Goal: Information Seeking & Learning: Learn about a topic

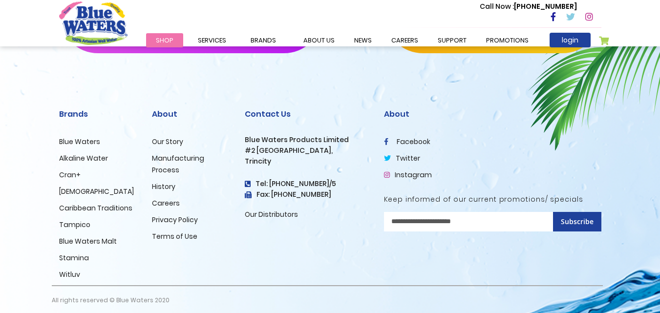
scroll to position [1667, 0]
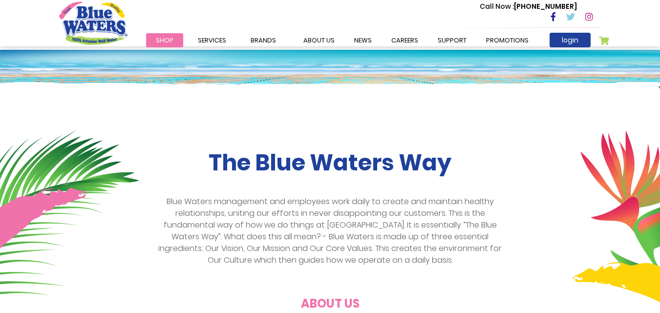
drag, startPoint x: 667, startPoint y: 139, endPoint x: 632, endPoint y: 49, distance: 96.8
click at [632, 49] on html "The store will not work correctly in the case when cookies are disabled. Toggle…" at bounding box center [330, 3] width 660 height 313
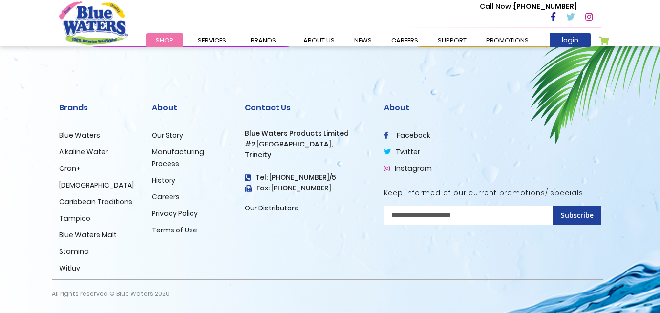
click at [82, 133] on link "Blue Waters" at bounding box center [79, 135] width 41 height 10
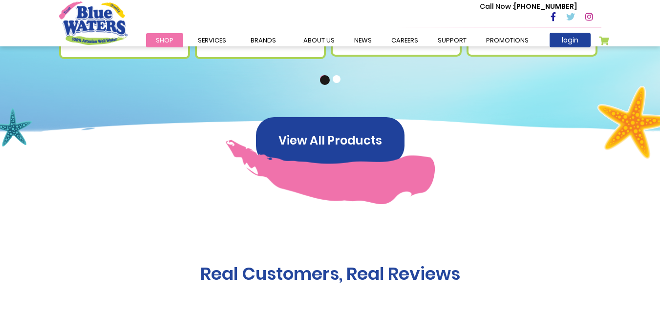
scroll to position [826, 0]
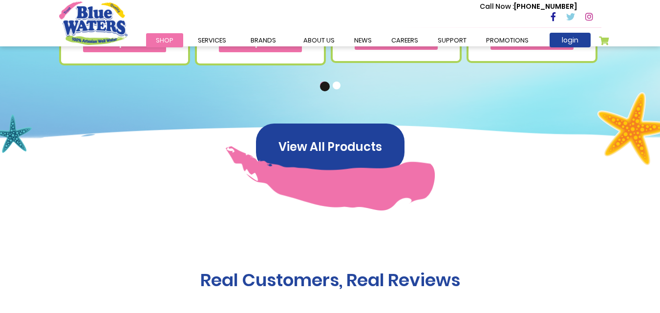
click at [335, 86] on button "2" at bounding box center [338, 87] width 10 height 10
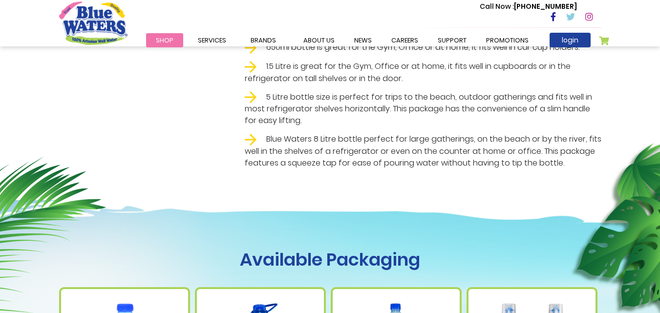
scroll to position [0, 0]
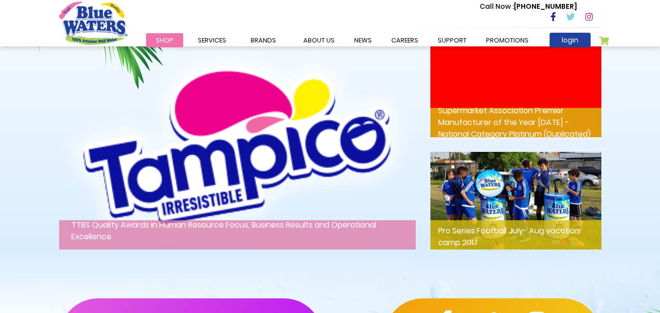
scroll to position [1530, 0]
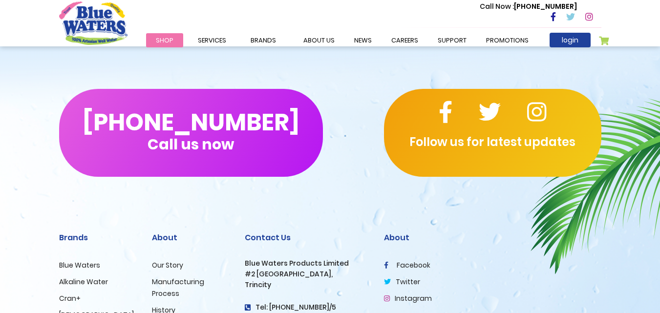
click at [74, 270] on link "Blue Waters" at bounding box center [79, 265] width 41 height 10
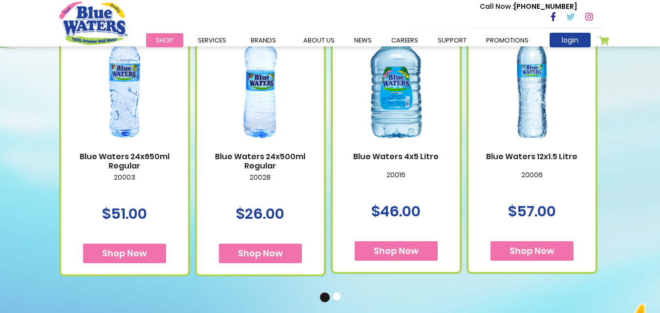
scroll to position [736, 0]
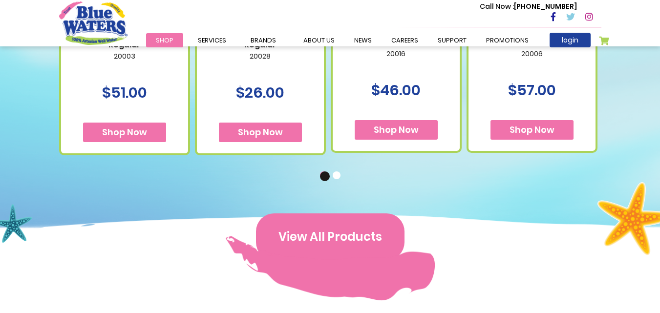
click at [332, 244] on button "View All Products" at bounding box center [330, 237] width 149 height 47
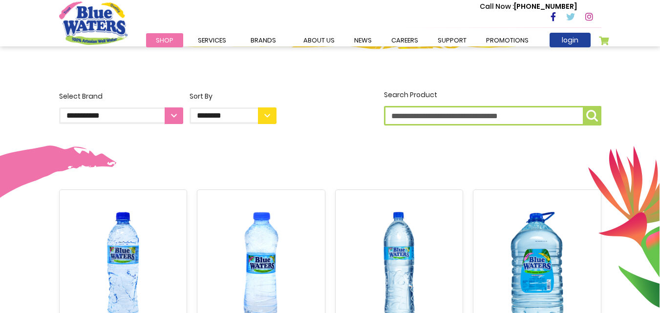
drag, startPoint x: 0, startPoint y: 0, endPoint x: 667, endPoint y: 99, distance: 674.4
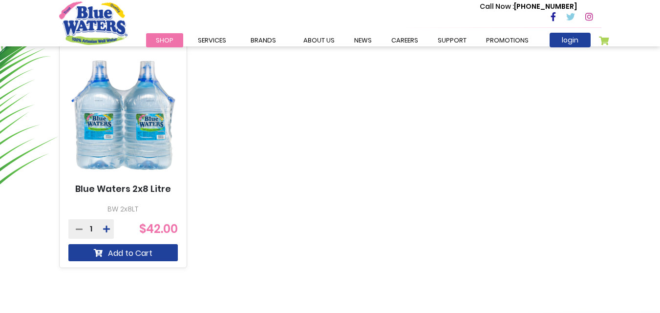
scroll to position [616, 0]
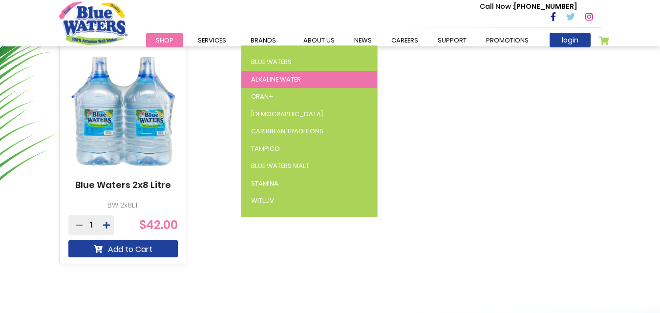
click at [268, 75] on span "Alkaline Water" at bounding box center [276, 79] width 50 height 9
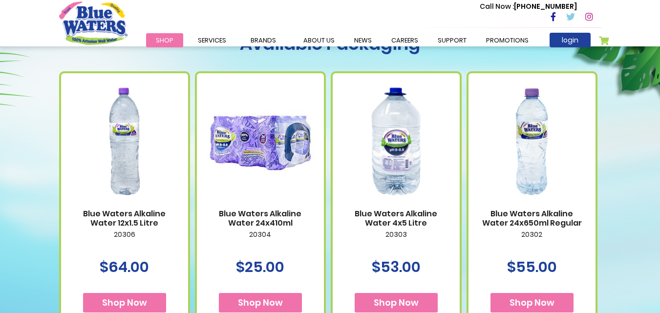
scroll to position [370, 0]
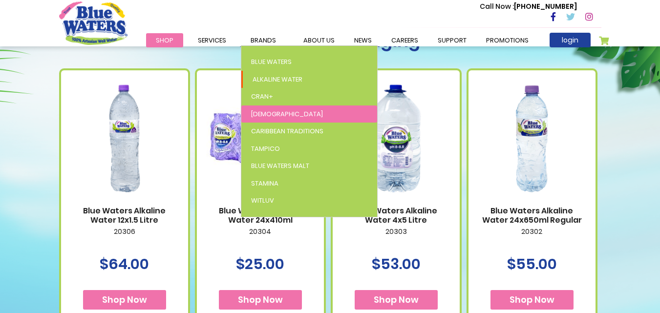
click at [279, 107] on link "[DEMOGRAPHIC_DATA]" at bounding box center [309, 115] width 136 height 18
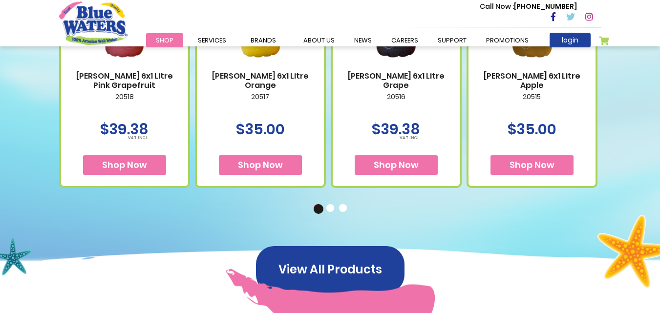
scroll to position [514, 0]
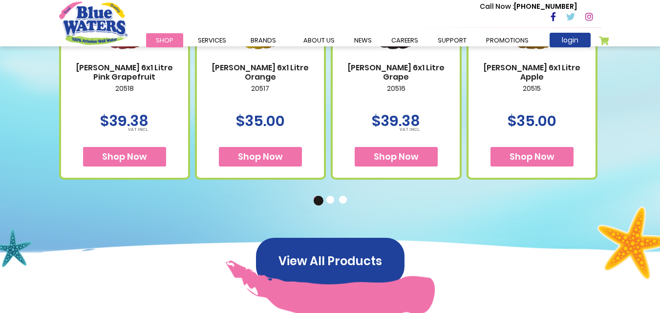
click at [332, 202] on button "2" at bounding box center [331, 201] width 10 height 10
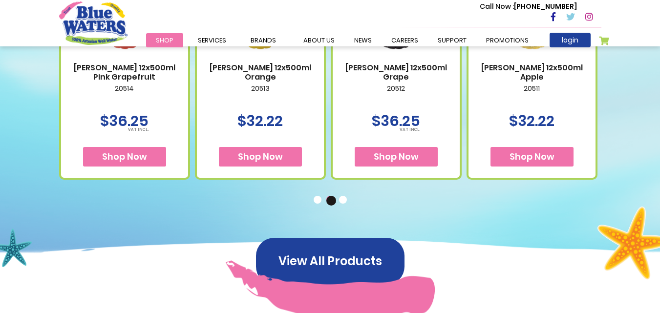
click at [341, 203] on button "3" at bounding box center [344, 201] width 10 height 10
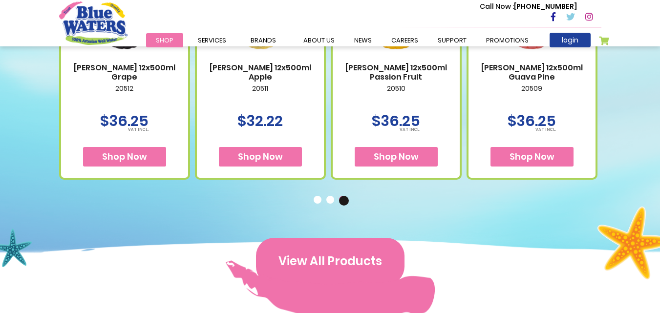
click at [335, 264] on button "View All Products" at bounding box center [330, 261] width 149 height 47
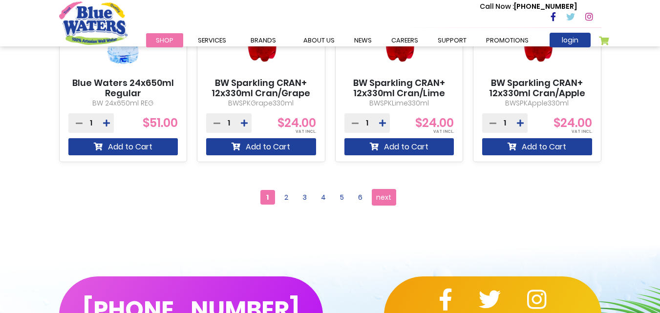
scroll to position [964, 0]
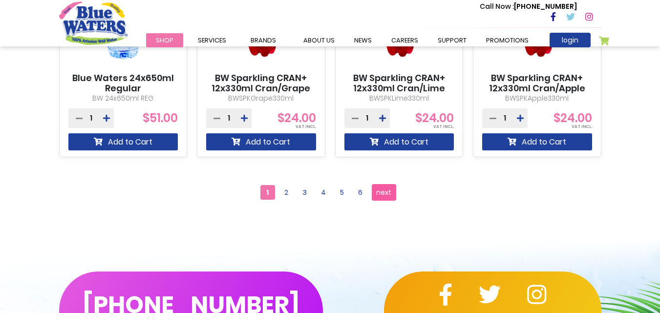
click at [382, 190] on span "next" at bounding box center [383, 192] width 15 height 15
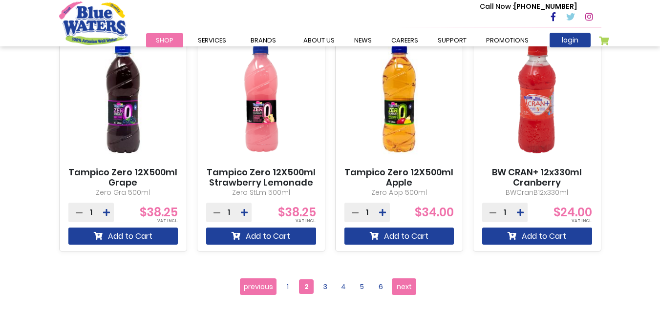
scroll to position [864, 0]
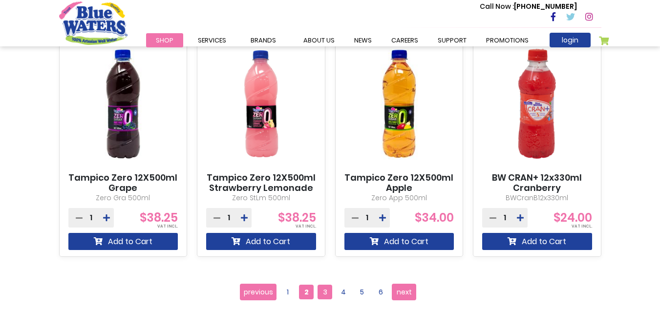
click at [329, 291] on span "3" at bounding box center [325, 292] width 15 height 15
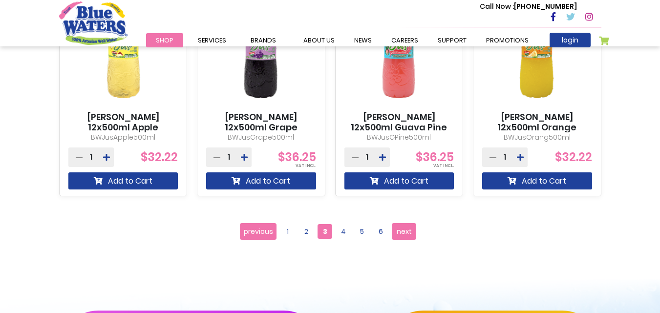
scroll to position [927, 0]
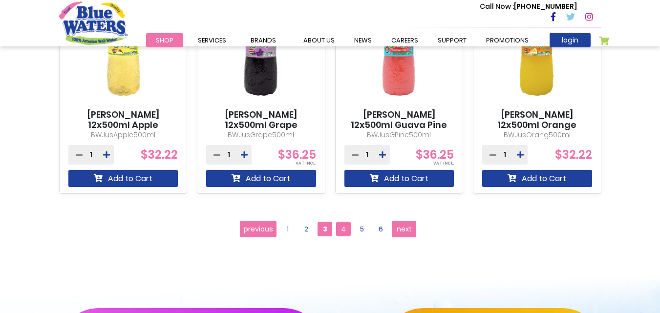
click at [341, 233] on span "4" at bounding box center [343, 229] width 15 height 15
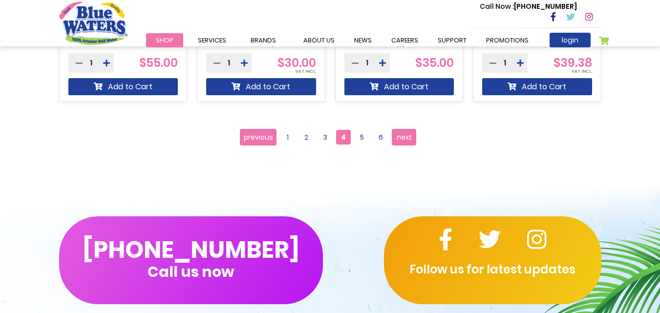
scroll to position [1022, 0]
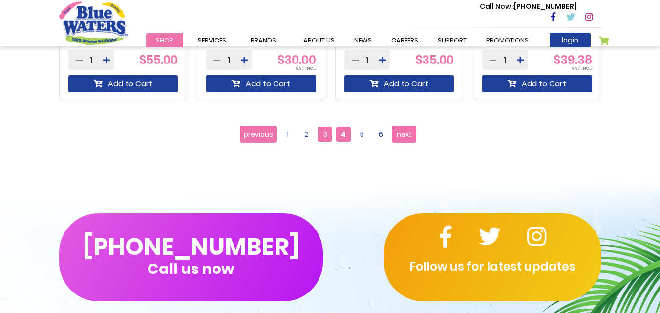
click at [324, 134] on span "3" at bounding box center [325, 134] width 15 height 15
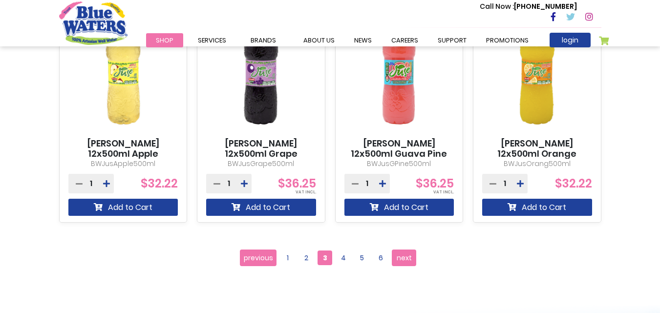
scroll to position [896, 0]
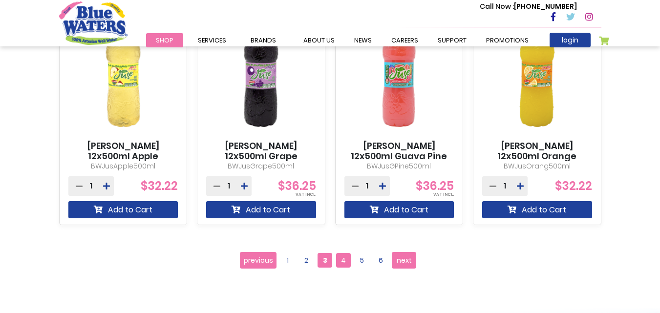
click at [345, 263] on span "4" at bounding box center [343, 260] width 15 height 15
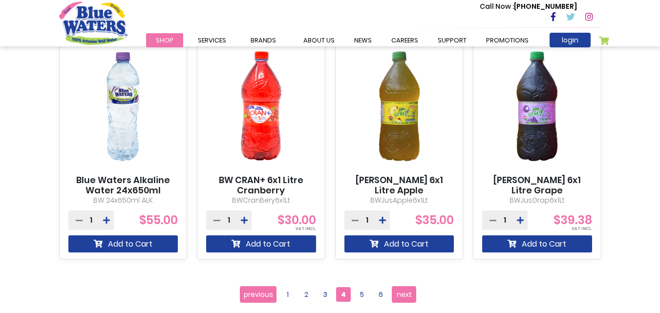
scroll to position [867, 0]
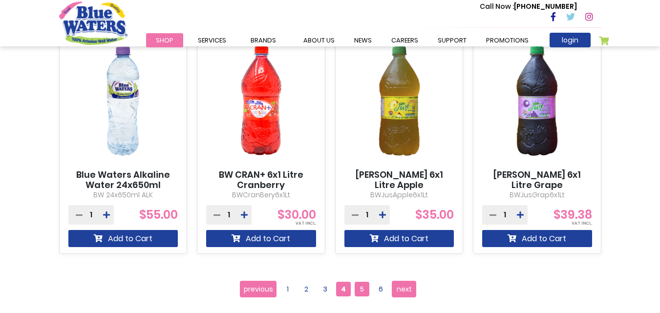
click at [362, 286] on span "5" at bounding box center [362, 289] width 15 height 15
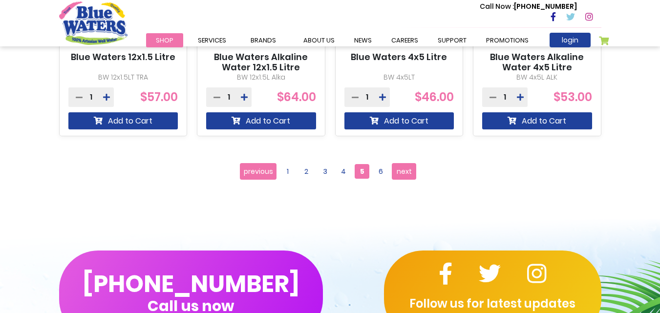
scroll to position [990, 0]
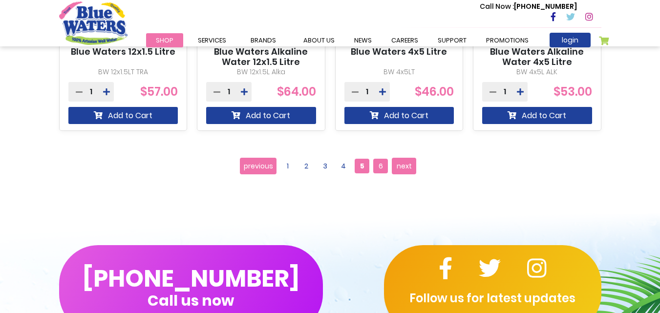
click at [387, 167] on span "6" at bounding box center [380, 166] width 15 height 15
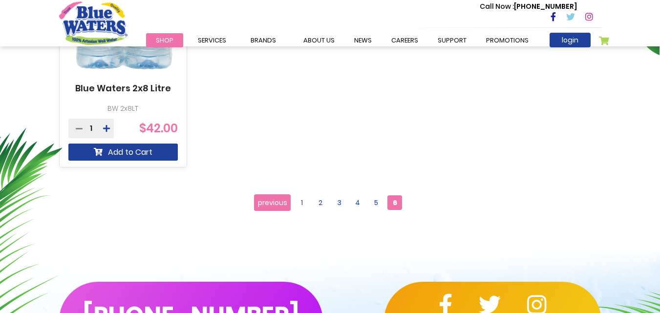
scroll to position [472, 0]
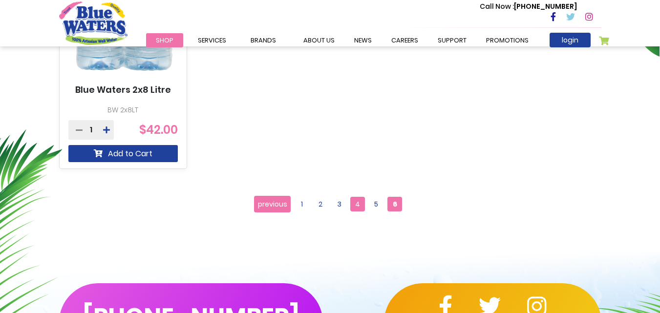
click at [363, 201] on span "4" at bounding box center [357, 204] width 15 height 15
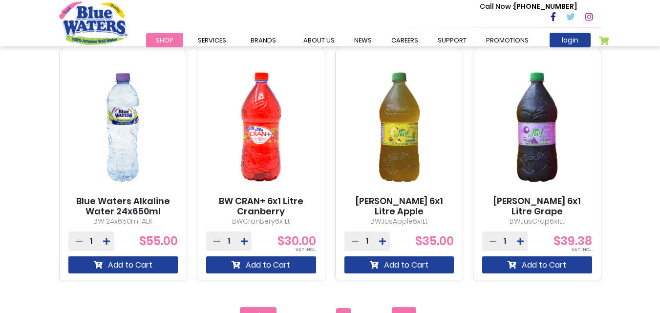
scroll to position [1095, 0]
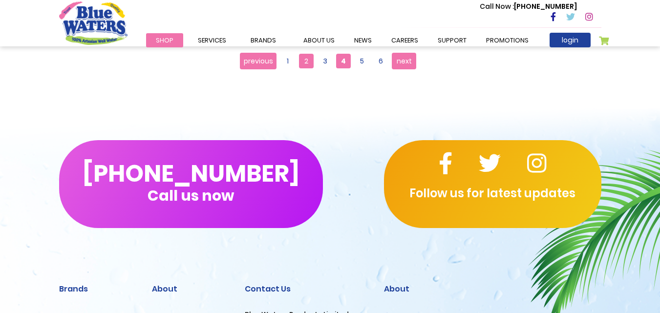
click at [302, 67] on span "2" at bounding box center [306, 61] width 15 height 15
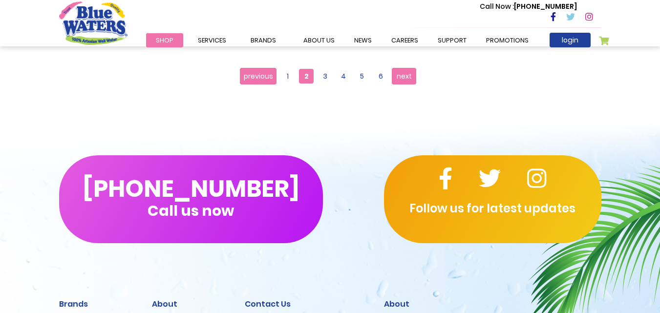
scroll to position [1090, 0]
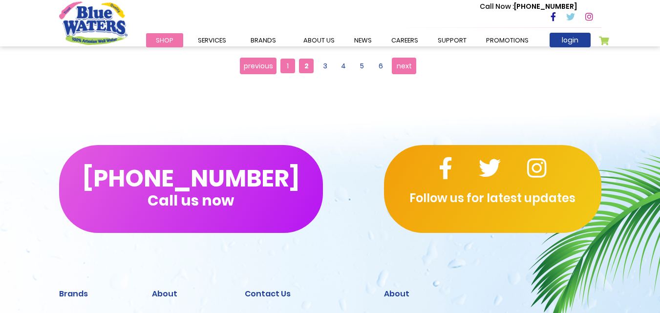
click at [289, 65] on span "1" at bounding box center [287, 66] width 15 height 15
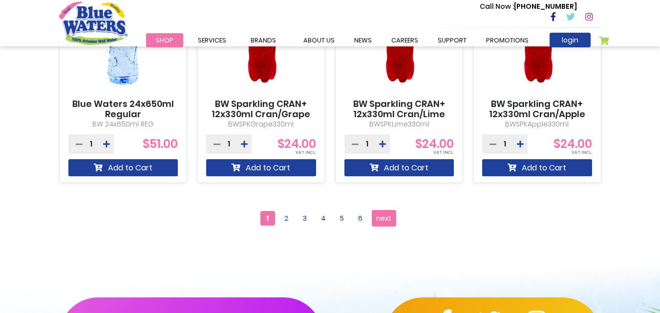
scroll to position [974, 0]
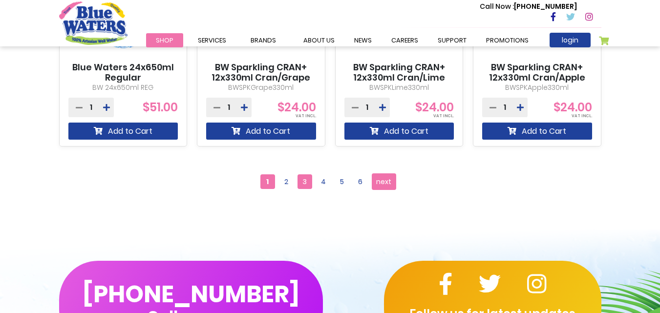
click at [303, 175] on span "3" at bounding box center [305, 181] width 15 height 15
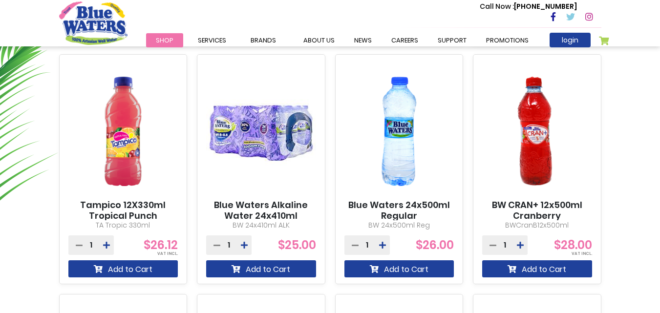
scroll to position [594, 0]
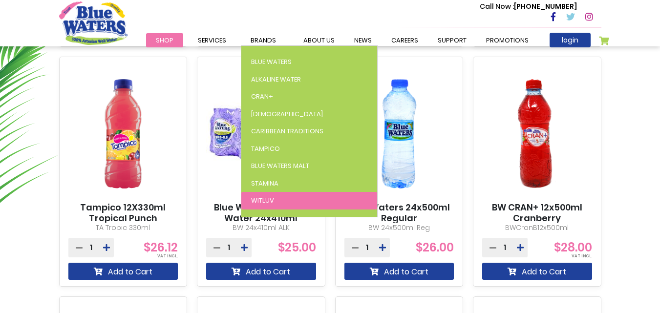
click at [280, 202] on link "WitLuv" at bounding box center [309, 201] width 136 height 18
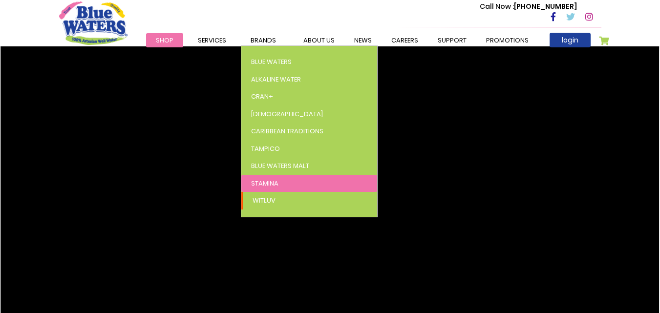
click at [292, 181] on link "Stamina" at bounding box center [309, 184] width 136 height 18
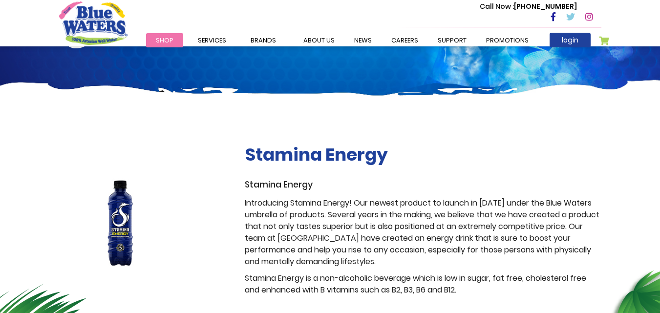
scroll to position [85, 0]
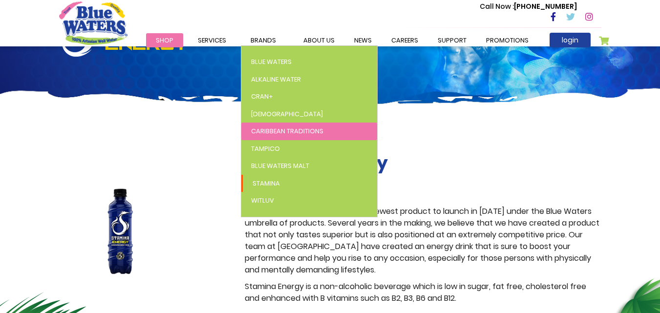
click at [287, 128] on span "Caribbean Traditions" at bounding box center [287, 131] width 72 height 9
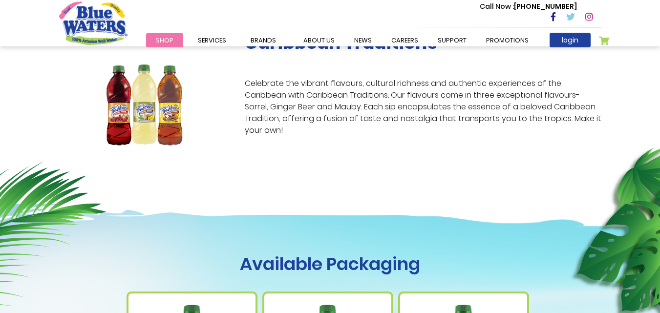
scroll to position [184, 0]
